Goal: Information Seeking & Learning: Learn about a topic

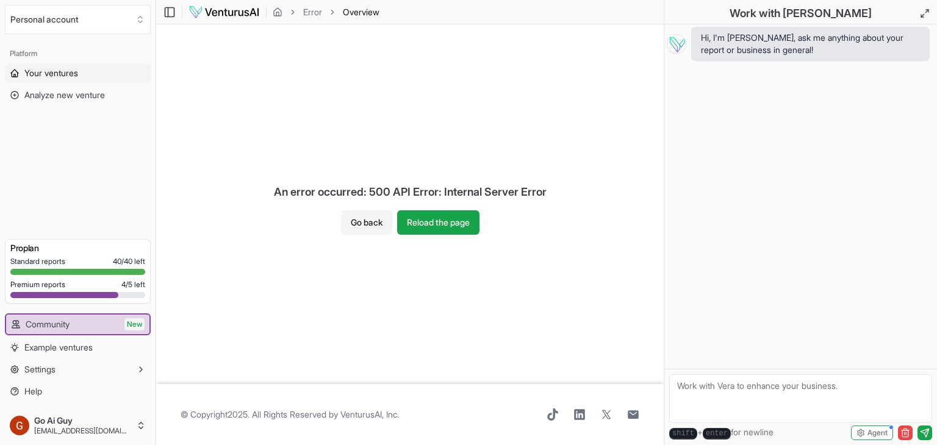
click at [53, 77] on span "Your ventures" at bounding box center [51, 73] width 54 height 12
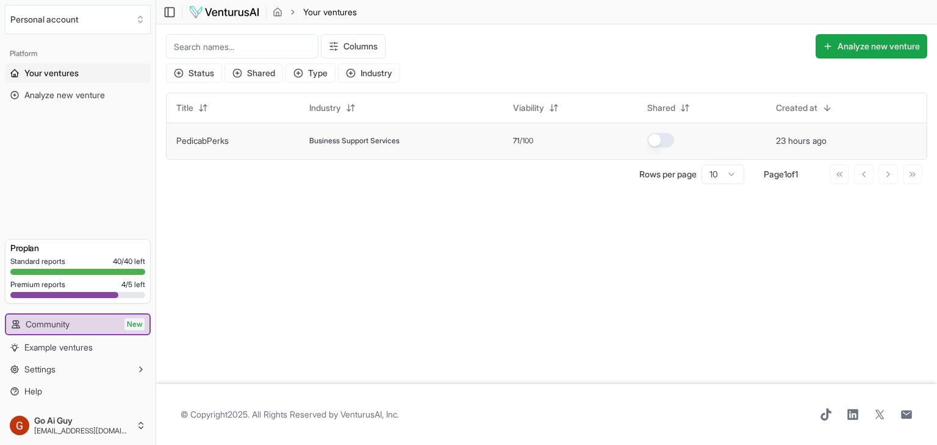
click at [352, 149] on td "Business Support Services" at bounding box center [401, 141] width 203 height 37
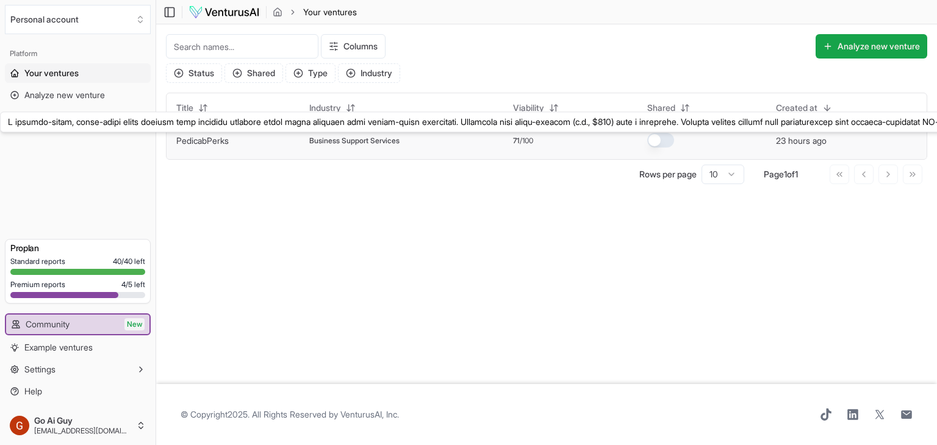
click at [203, 142] on link "PedicabPerks" at bounding box center [202, 140] width 52 height 10
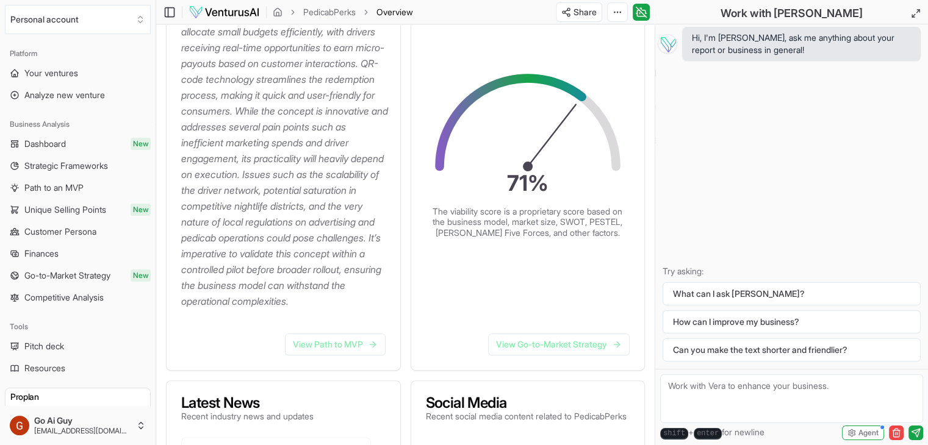
scroll to position [272, 0]
click at [347, 355] on link "View Path to MVP" at bounding box center [335, 344] width 101 height 22
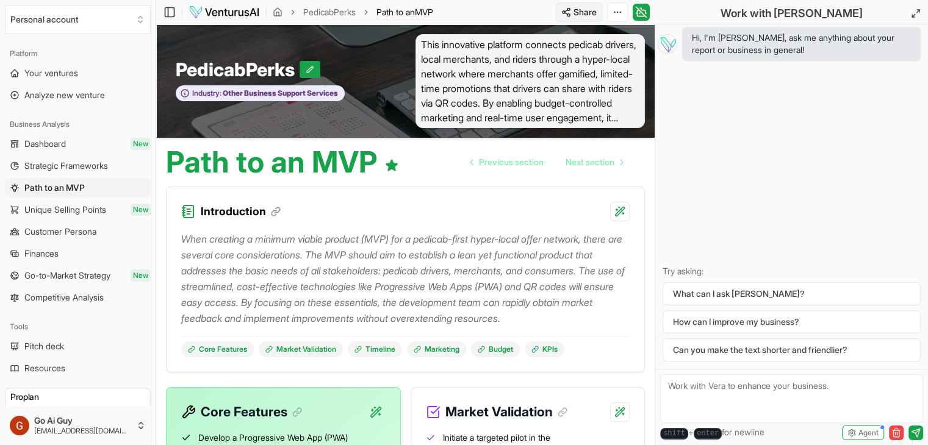
click at [584, 8] on html "We value your privacy We use cookies to enhance your browsing experience, serve…" at bounding box center [464, 222] width 928 height 445
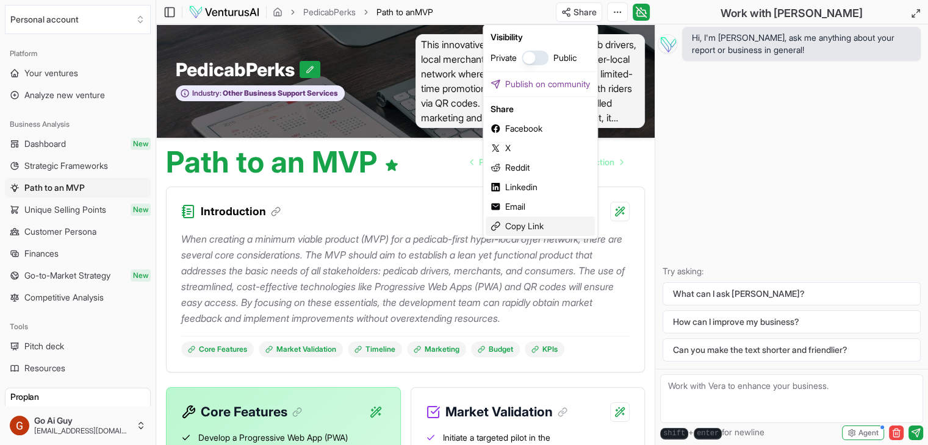
click at [519, 229] on div "Copy Link" at bounding box center [540, 227] width 109 height 20
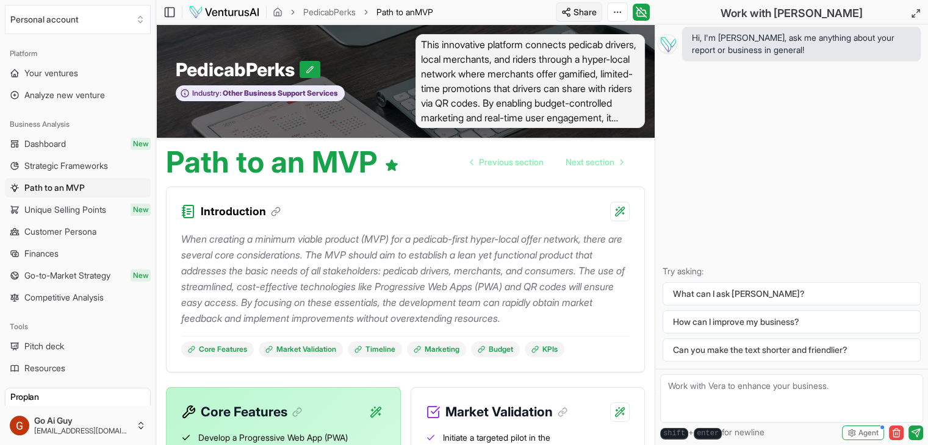
click at [602, 10] on html "We value your privacy We use cookies to enhance your browsing experience, serve…" at bounding box center [464, 222] width 928 height 445
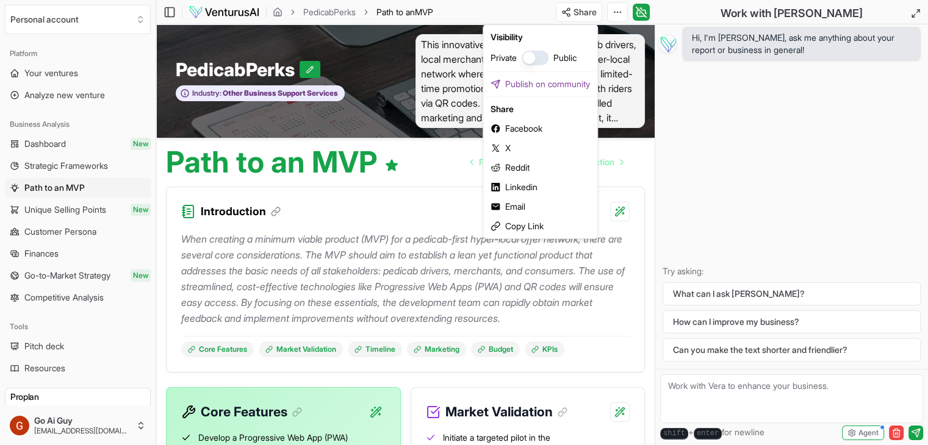
click at [537, 57] on button "button" at bounding box center [535, 58] width 27 height 15
click at [575, 10] on html "We value your privacy We use cookies to enhance your browsing experience, serve…" at bounding box center [464, 222] width 928 height 445
click at [577, 15] on html "We value your privacy We use cookies to enhance your browsing experience, serve…" at bounding box center [464, 222] width 928 height 445
click at [523, 223] on div "Copy Link" at bounding box center [540, 227] width 109 height 20
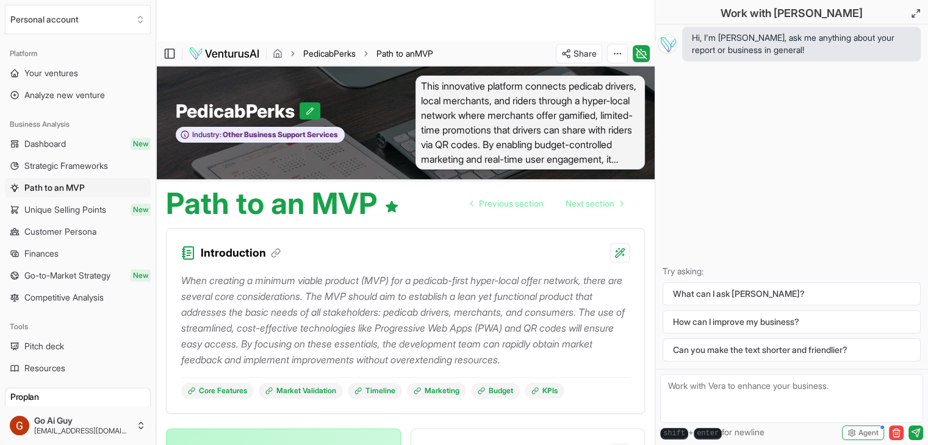
click at [312, 54] on link "PedicabPerks" at bounding box center [329, 54] width 52 height 12
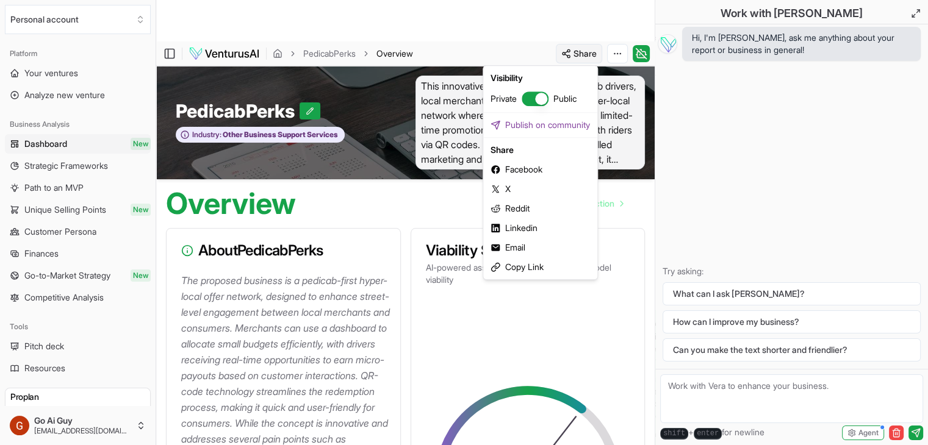
click at [590, 52] on html "We value your privacy We use cookies to enhance your browsing experience, serve…" at bounding box center [464, 222] width 928 height 445
click at [526, 264] on div "Copy Link" at bounding box center [540, 267] width 109 height 20
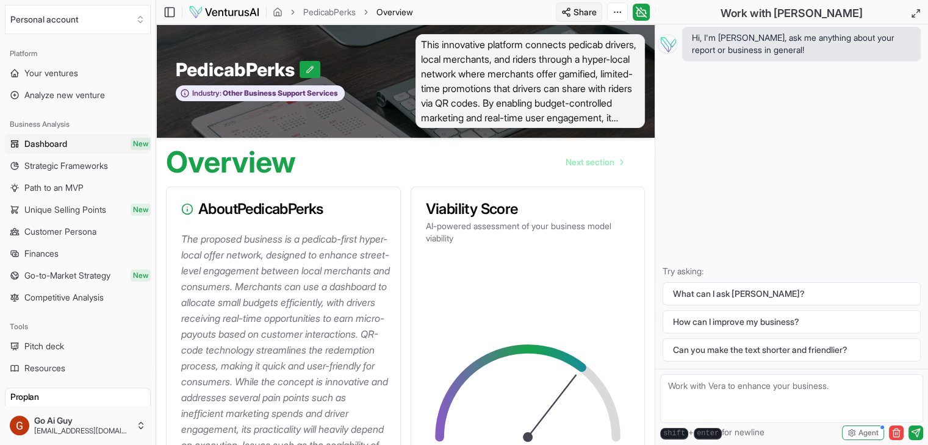
click at [585, 10] on html "We value your privacy We use cookies to enhance your browsing experience, serve…" at bounding box center [464, 222] width 928 height 445
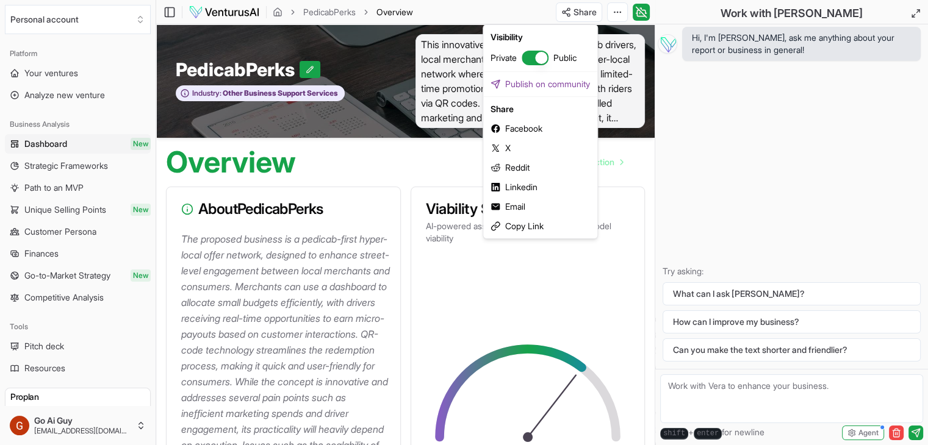
click at [419, 154] on html "We value your privacy We use cookies to enhance your browsing experience, serve…" at bounding box center [464, 222] width 928 height 445
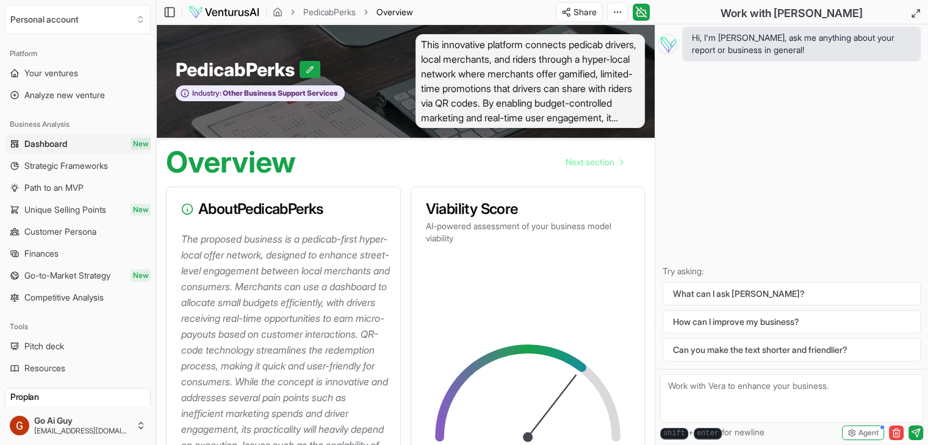
drag, startPoint x: 41, startPoint y: 347, endPoint x: 184, endPoint y: 348, distance: 142.2
click at [41, 347] on span "Pitch deck" at bounding box center [44, 346] width 40 height 12
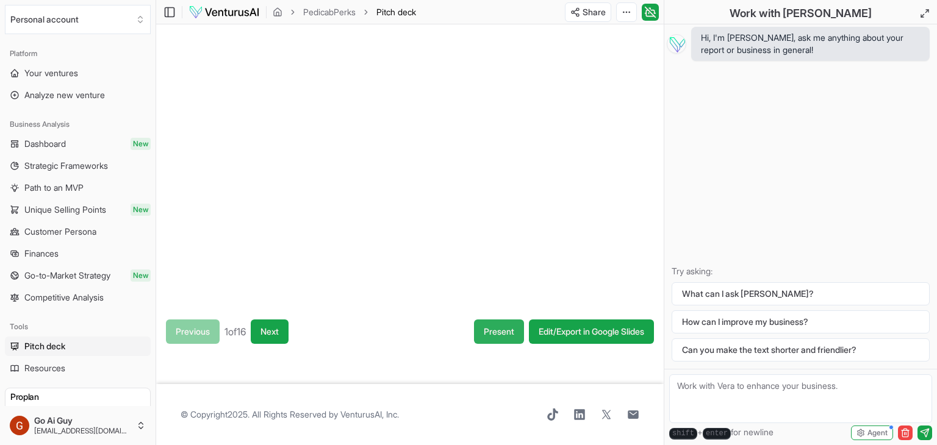
click at [500, 333] on button "Present" at bounding box center [499, 332] width 50 height 24
click at [53, 147] on span "Dashboard" at bounding box center [44, 144] width 41 height 12
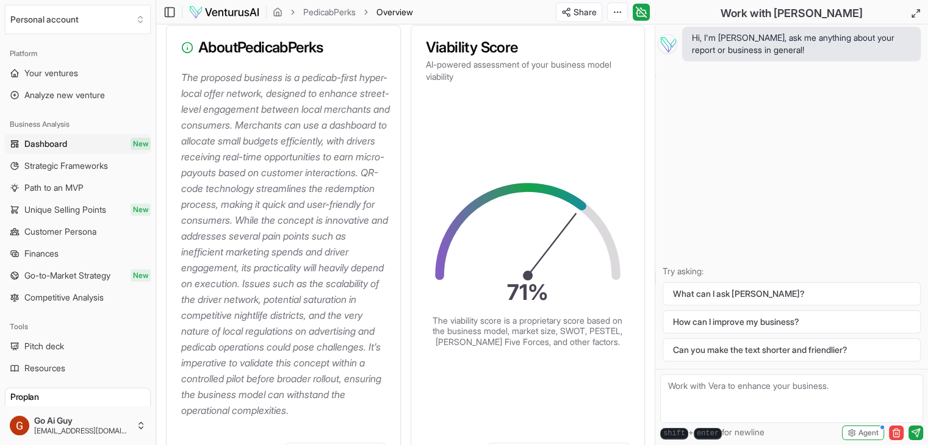
scroll to position [183, 0]
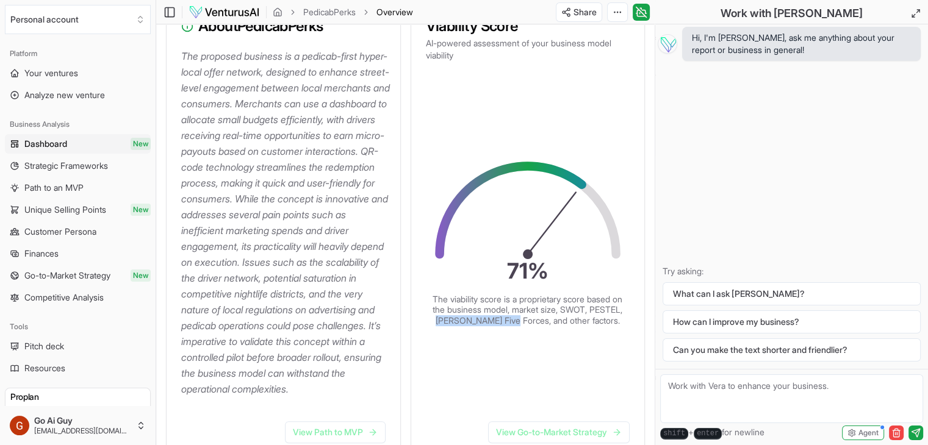
drag, startPoint x: 466, startPoint y: 328, endPoint x: 539, endPoint y: 328, distance: 73.2
click at [539, 326] on p "The viability score is a proprietary score based on the business model, market …" at bounding box center [528, 310] width 195 height 32
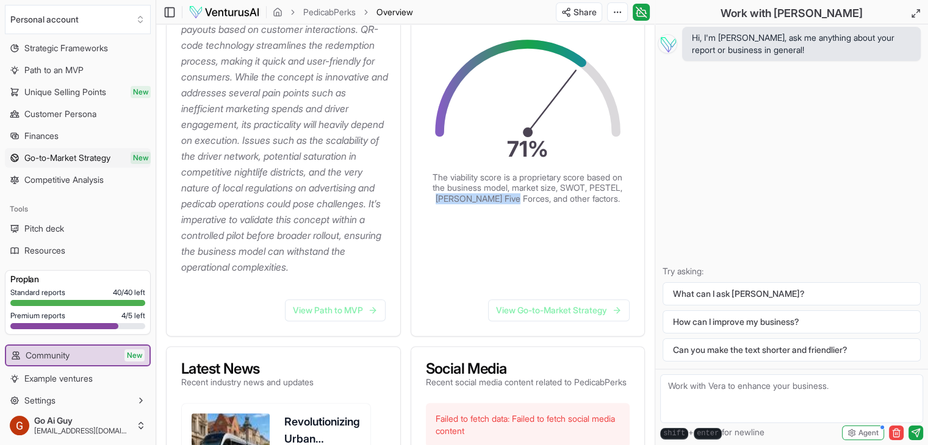
scroll to position [61, 0]
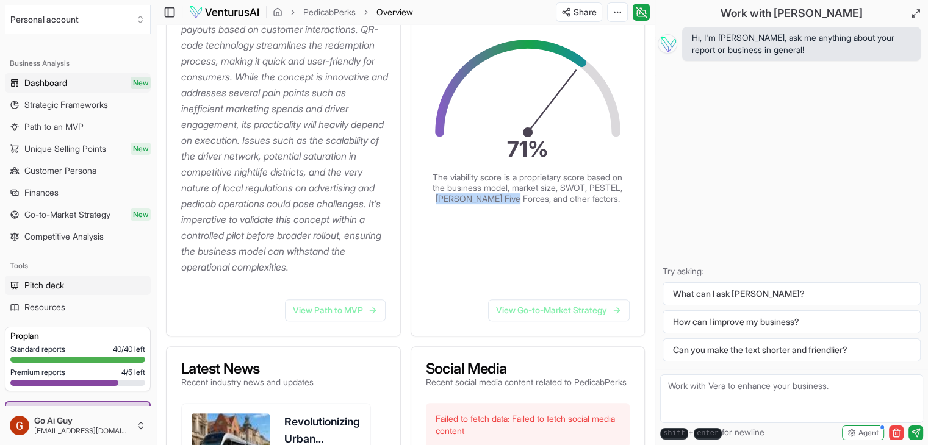
click at [53, 285] on span "Pitch deck" at bounding box center [44, 285] width 40 height 12
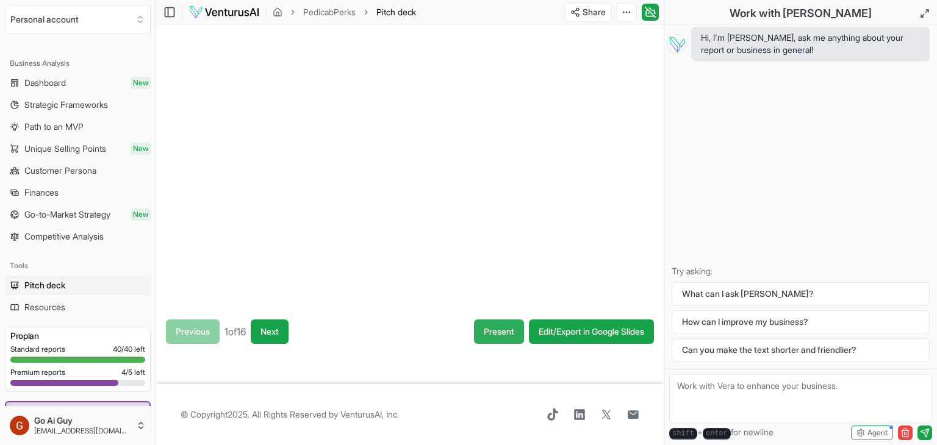
click at [511, 325] on button "Present" at bounding box center [499, 332] width 50 height 24
click at [599, 14] on html "We value your privacy We use cookies to enhance your browsing experience, serve…" at bounding box center [468, 222] width 937 height 445
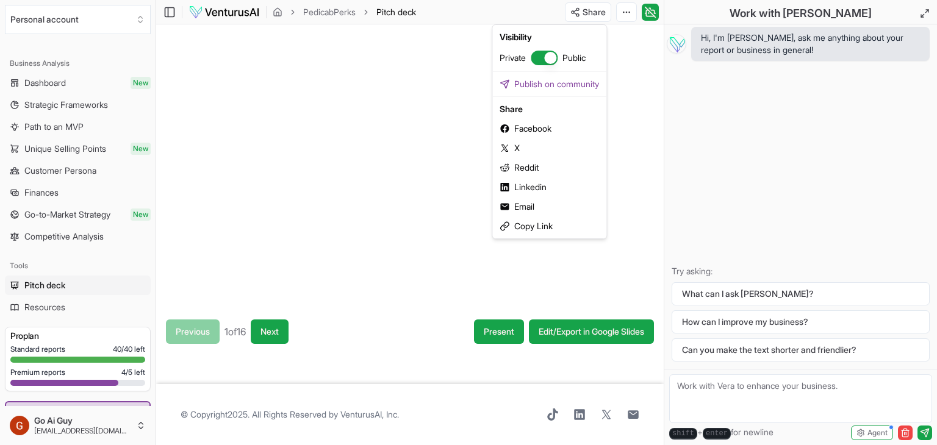
click at [542, 57] on button "button" at bounding box center [544, 58] width 27 height 15
click at [52, 84] on html "We value your privacy We use cookies to enhance your browsing experience, serve…" at bounding box center [468, 222] width 937 height 445
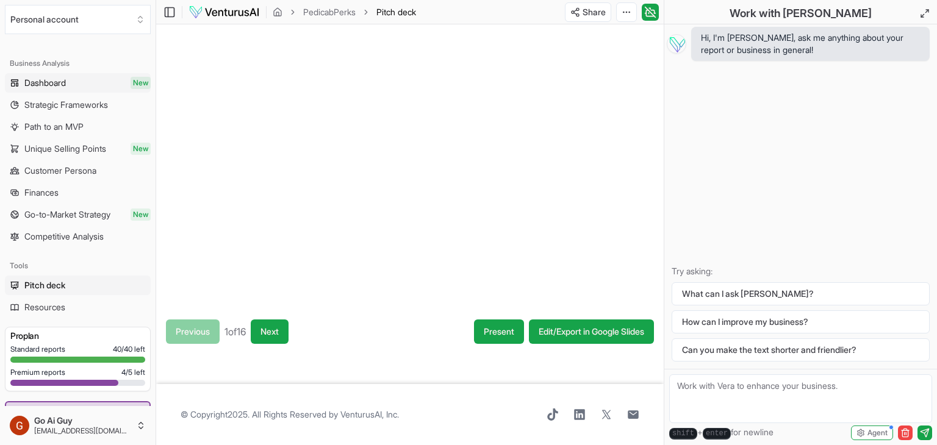
click at [54, 81] on span "Dashboard" at bounding box center [44, 83] width 41 height 12
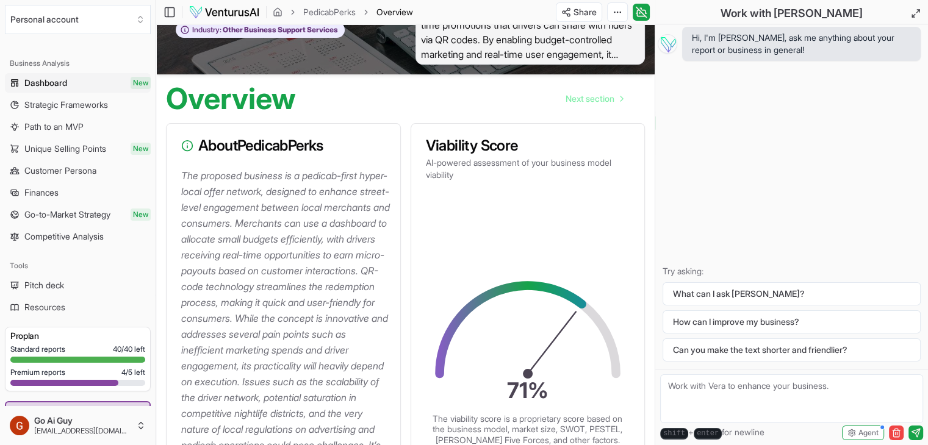
scroll to position [61, 0]
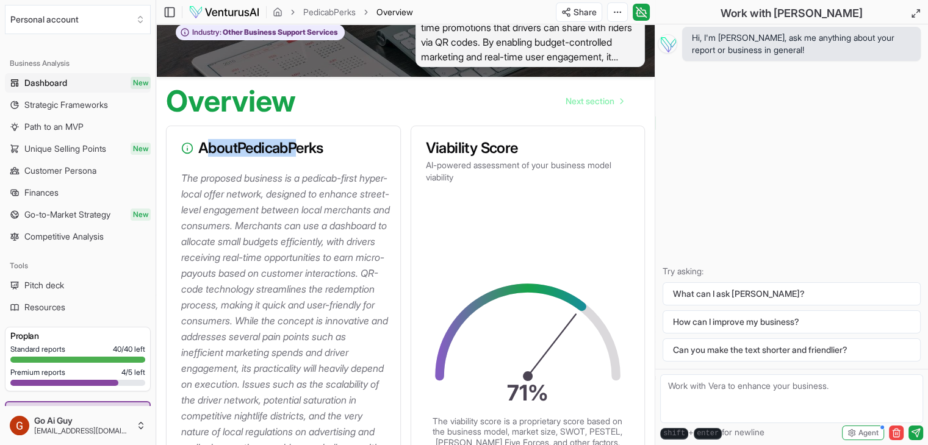
drag, startPoint x: 212, startPoint y: 142, endPoint x: 299, endPoint y: 156, distance: 87.8
click at [299, 156] on h3 "About PedicabPerks" at bounding box center [283, 148] width 204 height 15
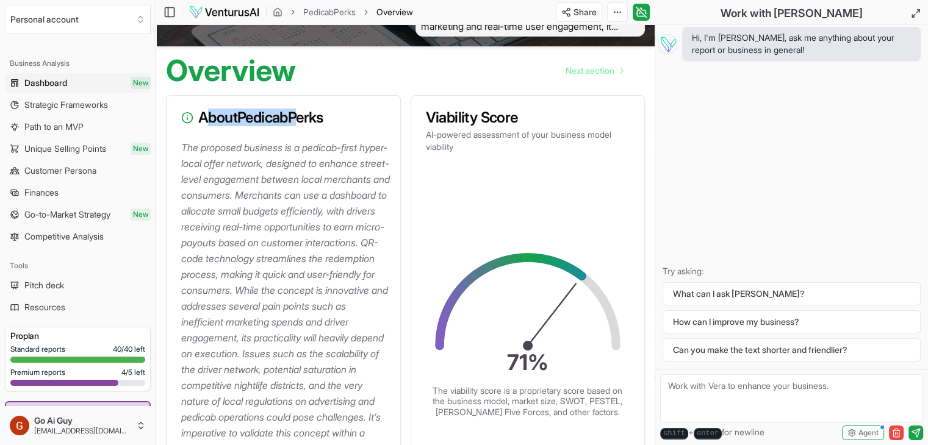
scroll to position [0, 0]
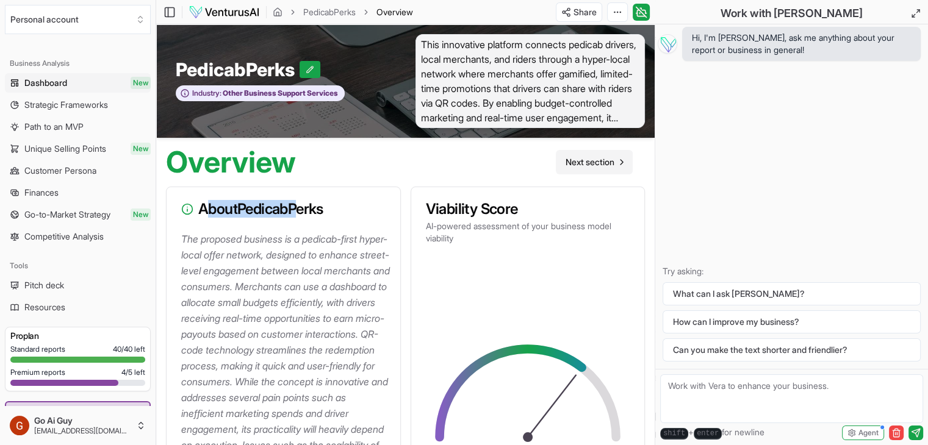
click at [607, 167] on span "Next section" at bounding box center [590, 162] width 49 height 12
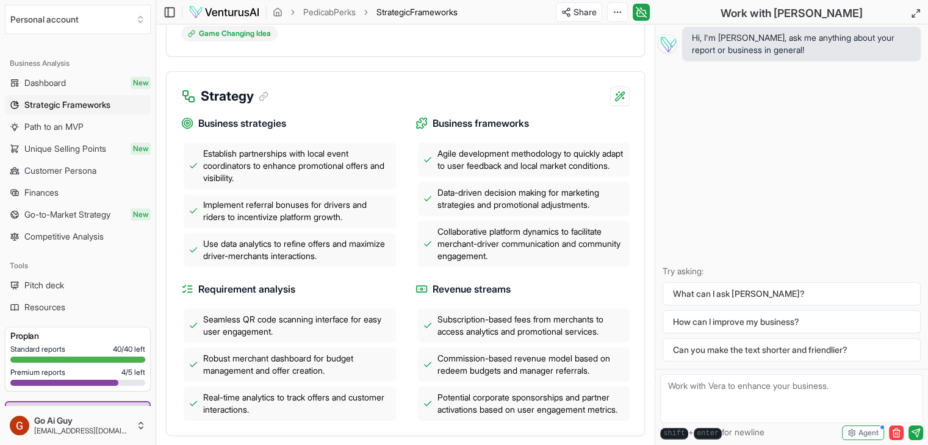
scroll to position [488, 0]
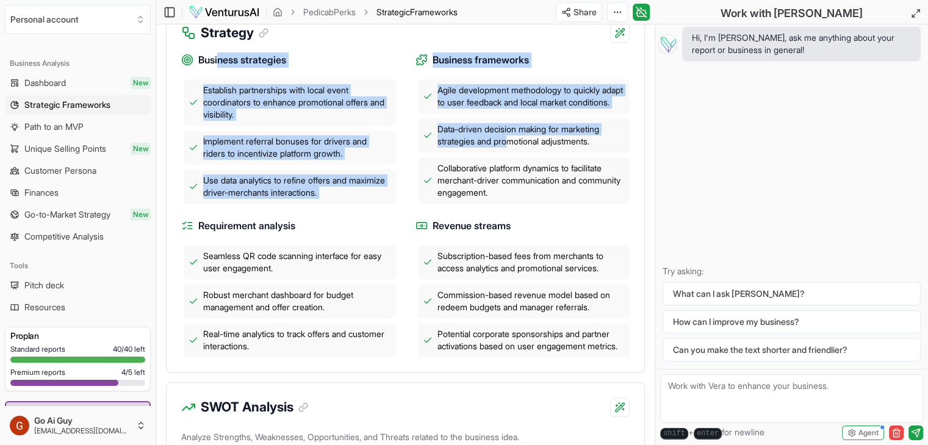
drag, startPoint x: 220, startPoint y: 76, endPoint x: 511, endPoint y: 169, distance: 305.7
click at [511, 169] on div "Business strategies Establish partnerships with local event coordinators to enh…" at bounding box center [405, 200] width 448 height 315
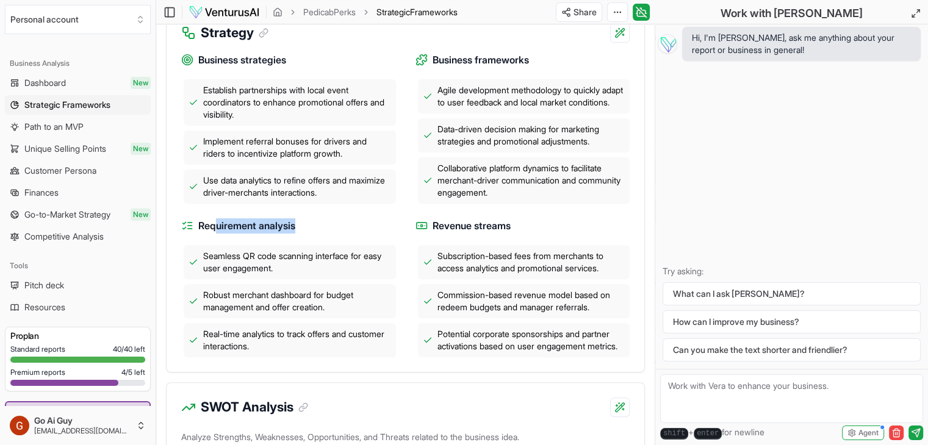
drag, startPoint x: 215, startPoint y: 247, endPoint x: 318, endPoint y: 257, distance: 103.6
click at [312, 234] on h4 "Requirement analysis" at bounding box center [288, 225] width 215 height 15
drag, startPoint x: 453, startPoint y: 252, endPoint x: 537, endPoint y: 259, distance: 84.5
click at [537, 234] on h4 "Revenue streams" at bounding box center [523, 225] width 215 height 15
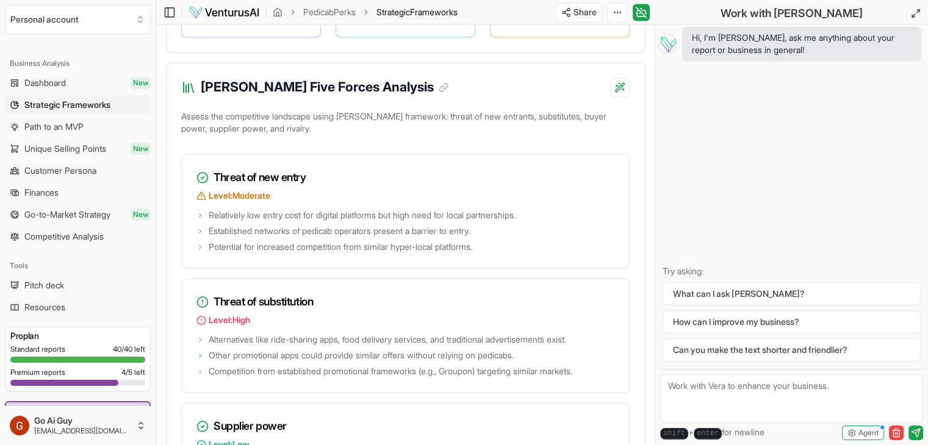
scroll to position [1892, 0]
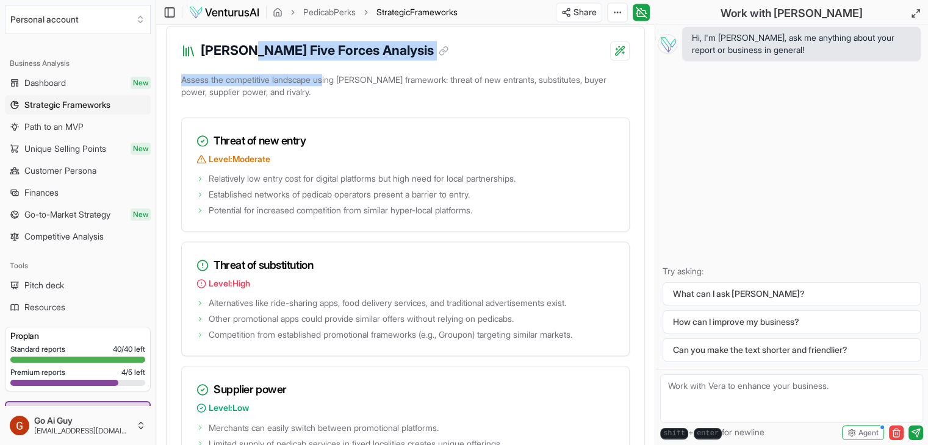
drag, startPoint x: 249, startPoint y: 117, endPoint x: 329, endPoint y: 123, distance: 80.8
click at [329, 123] on div "[PERSON_NAME] Five Forces Analysis Assess the competitive landscape using [PERS…" at bounding box center [405, 385] width 479 height 719
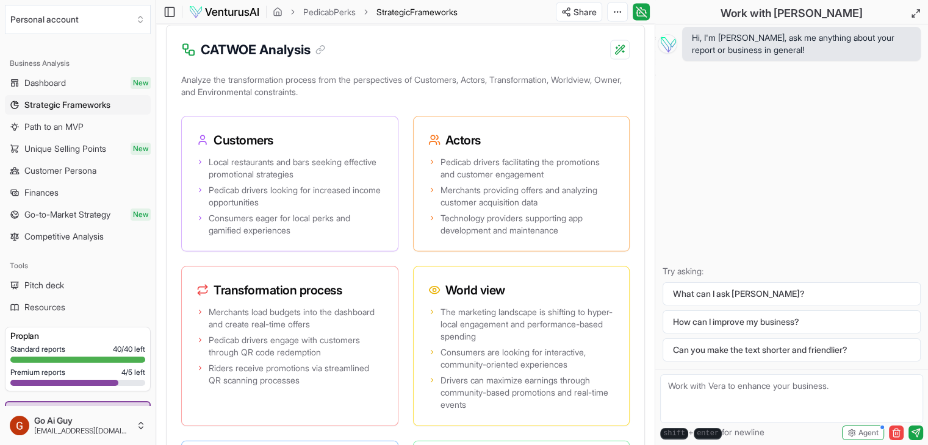
scroll to position [2624, 0]
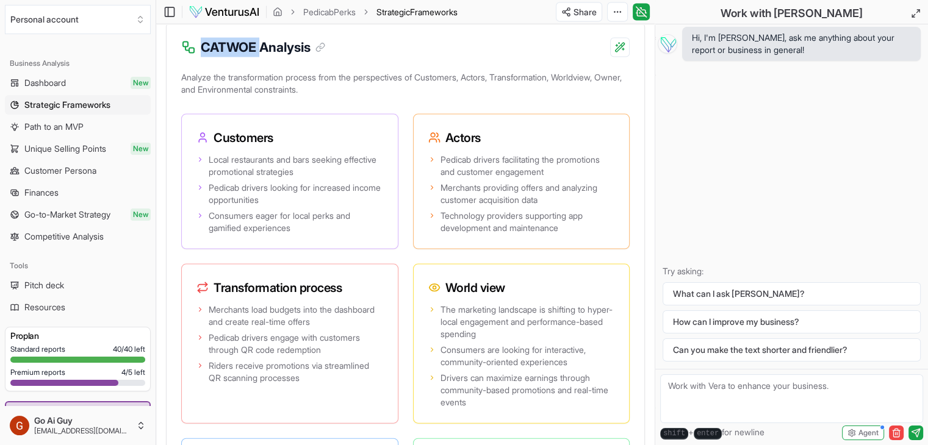
drag, startPoint x: 198, startPoint y: 108, endPoint x: 262, endPoint y: 106, distance: 63.5
click at [262, 57] on div "CATWOE Analysis" at bounding box center [253, 48] width 144 height 20
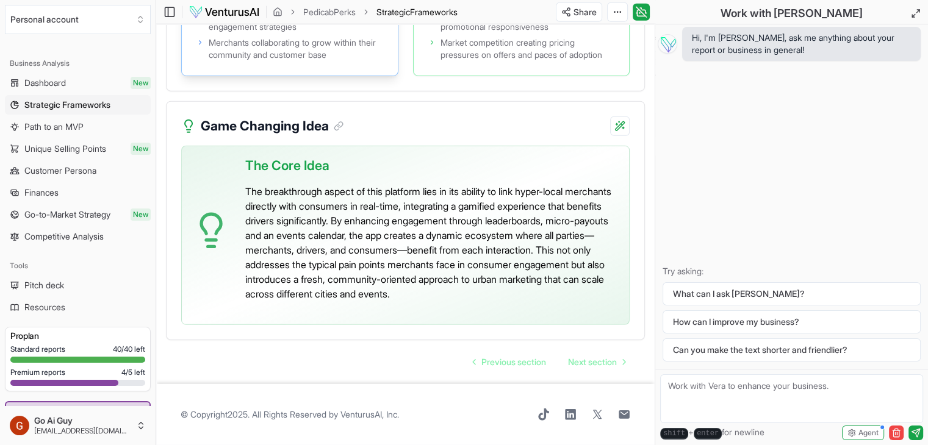
scroll to position [3180, 0]
click at [45, 289] on span "Pitch deck" at bounding box center [44, 285] width 40 height 12
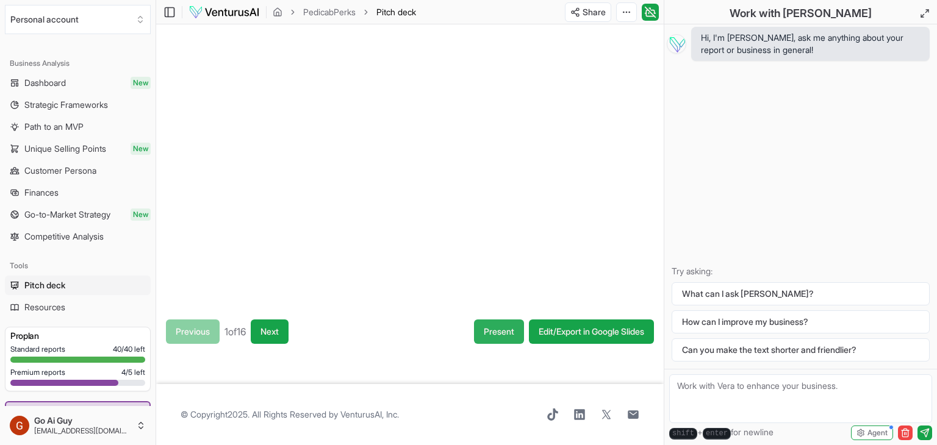
click at [485, 332] on button "Present" at bounding box center [499, 332] width 50 height 24
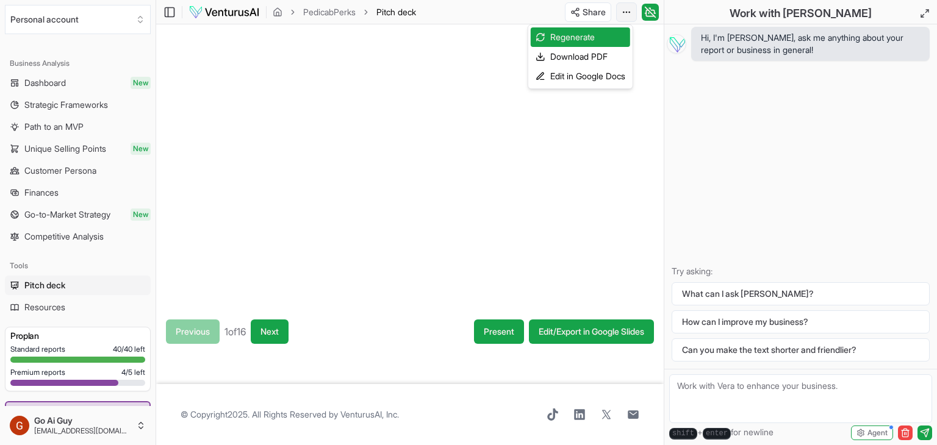
click at [632, 10] on html "We value your privacy We use cookies to enhance your browsing experience, serve…" at bounding box center [468, 222] width 937 height 445
click at [589, 12] on html "We value your privacy We use cookies to enhance your browsing experience, serve…" at bounding box center [468, 222] width 937 height 445
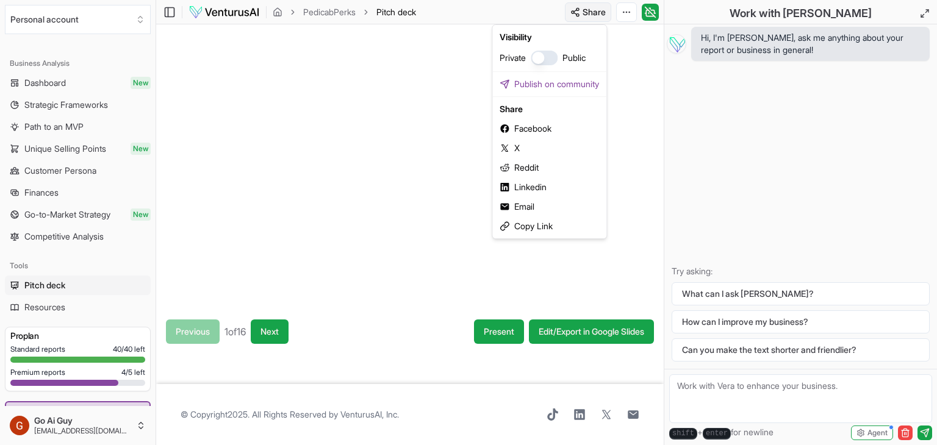
click at [580, 6] on html "We value your privacy We use cookies to enhance your browsing experience, serve…" at bounding box center [468, 222] width 937 height 445
click at [547, 59] on button "button" at bounding box center [544, 58] width 27 height 15
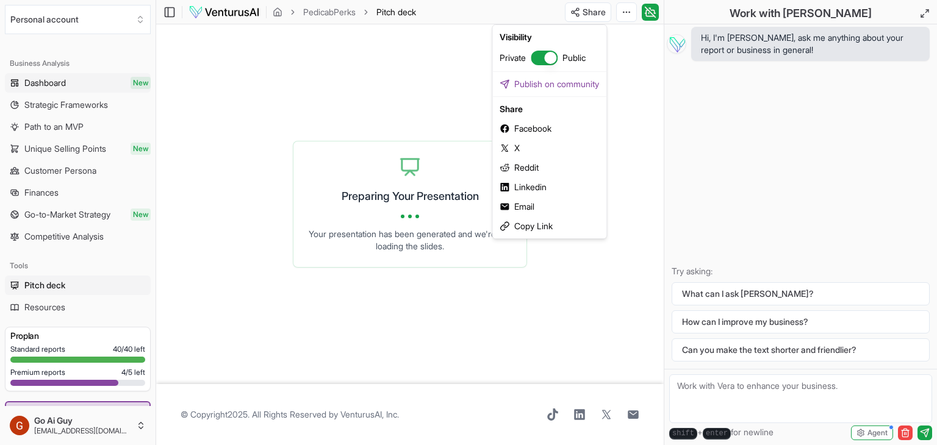
click at [49, 82] on html "We value your privacy We use cookies to enhance your browsing experience, serve…" at bounding box center [468, 222] width 937 height 445
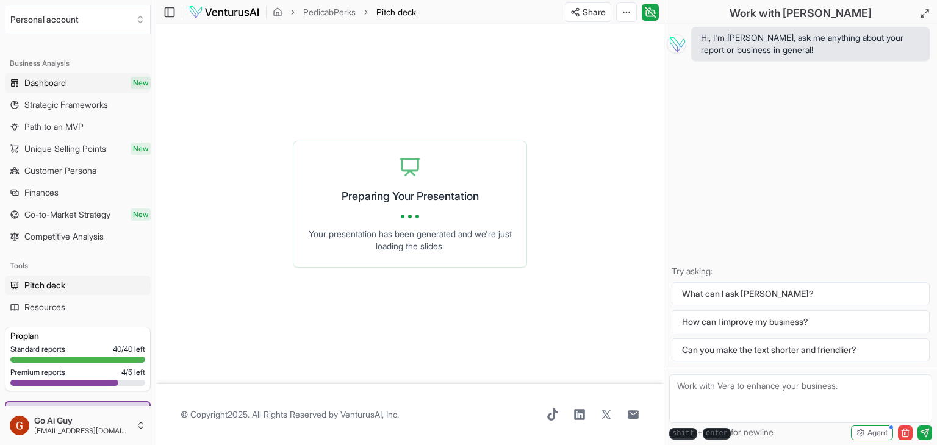
click at [63, 82] on span "Dashboard" at bounding box center [44, 83] width 41 height 12
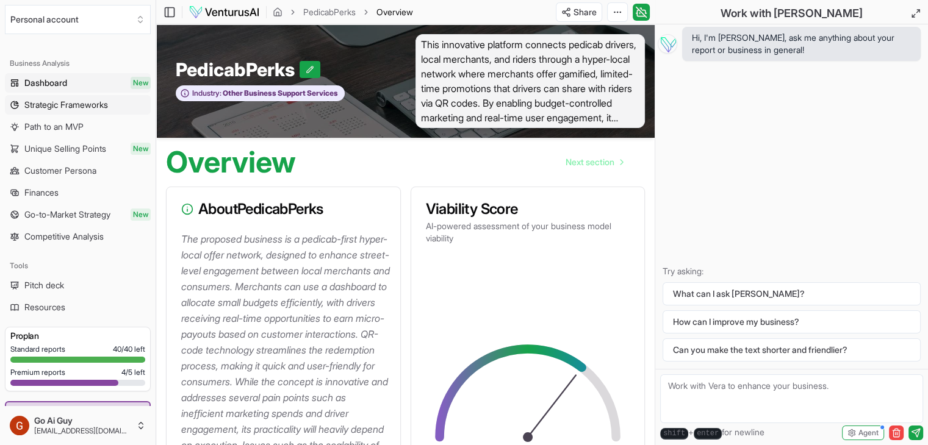
click at [81, 102] on span "Strategic Frameworks" at bounding box center [66, 105] width 84 height 12
